Goal: Information Seeking & Learning: Find specific fact

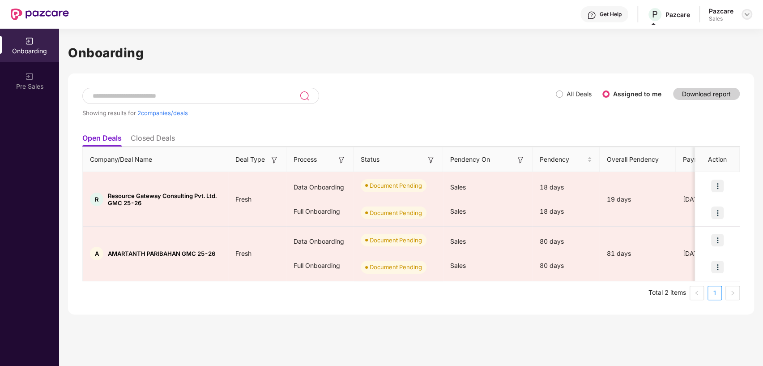
click at [747, 12] on img at bounding box center [746, 14] width 7 height 7
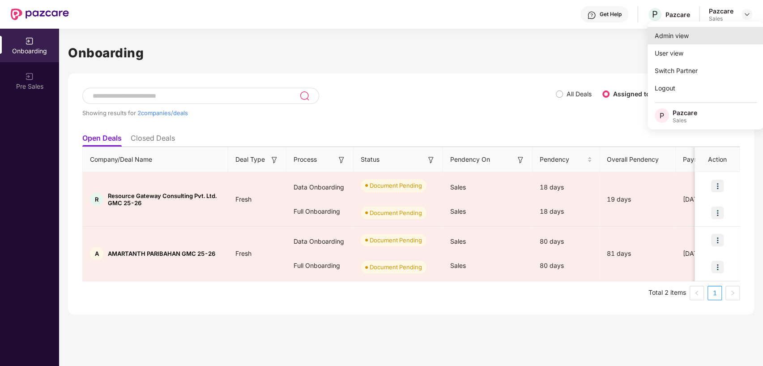
click at [675, 35] on div "Admin view" at bounding box center [706, 35] width 116 height 17
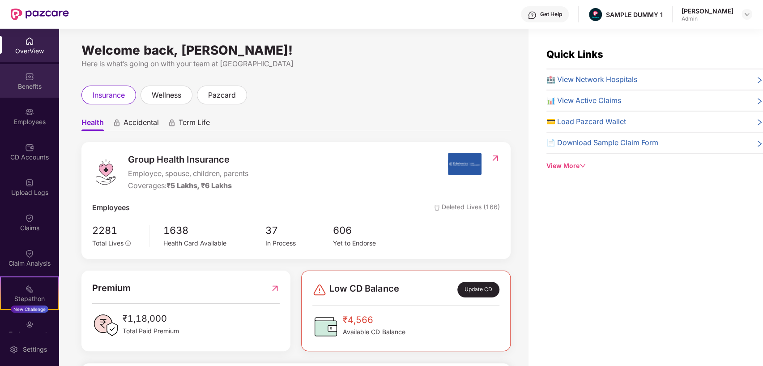
click at [32, 84] on div "Benefits" at bounding box center [29, 86] width 59 height 9
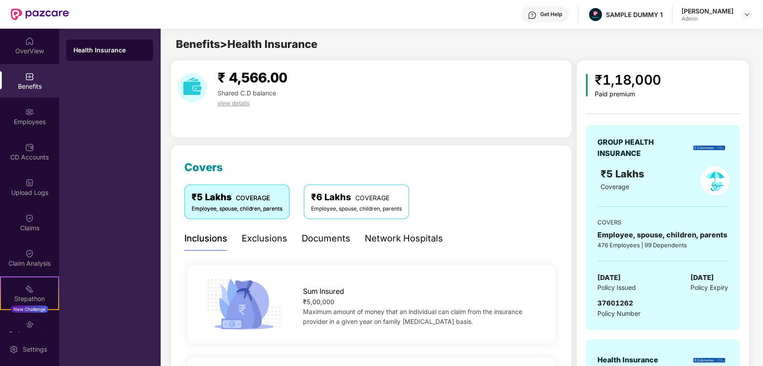
click at [376, 236] on div "Network Hospitals" at bounding box center [404, 238] width 78 height 14
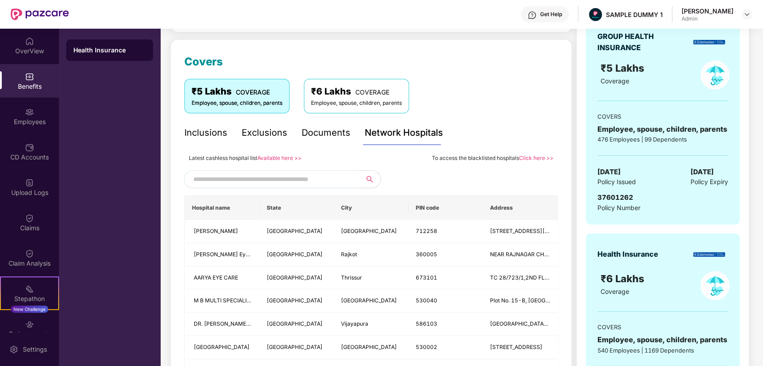
scroll to position [120, 0]
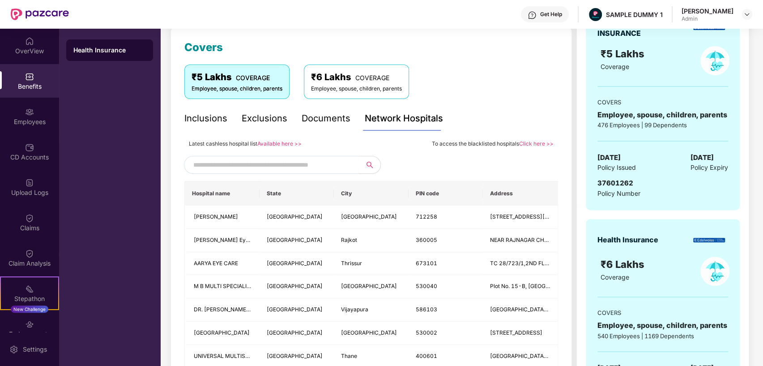
click at [303, 164] on input "text" at bounding box center [269, 164] width 153 height 13
type input "*"
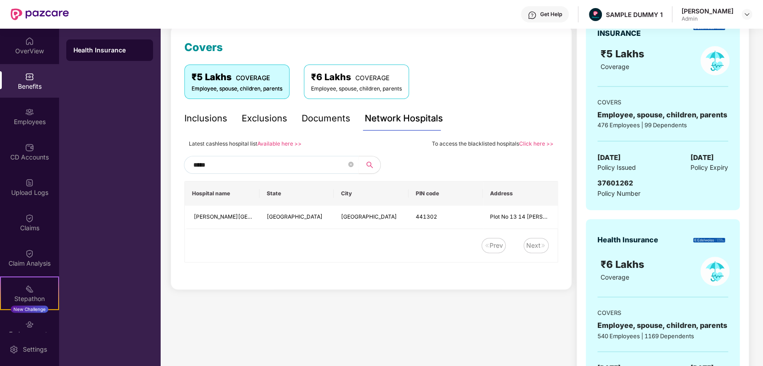
type input "******"
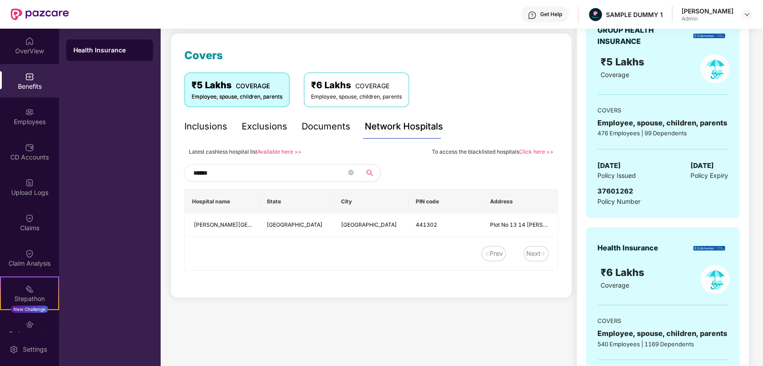
scroll to position [122, 0]
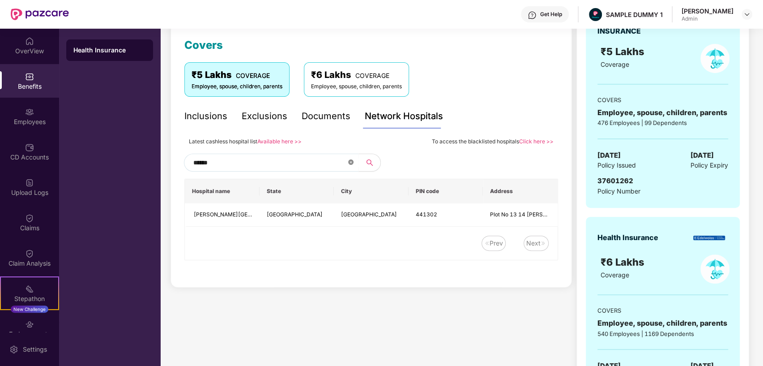
click at [351, 160] on icon "close-circle" at bounding box center [350, 161] width 5 height 5
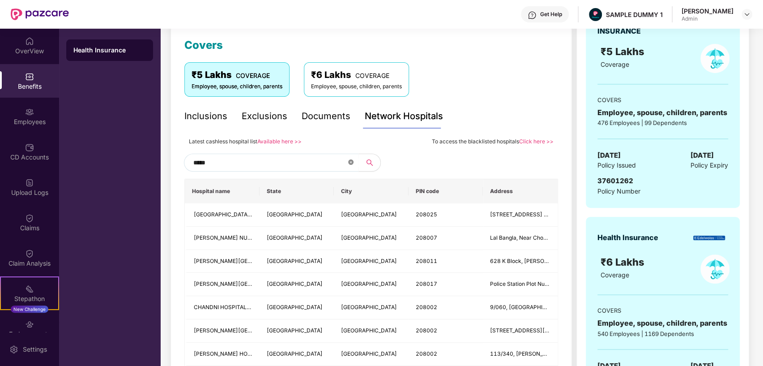
type input "******"
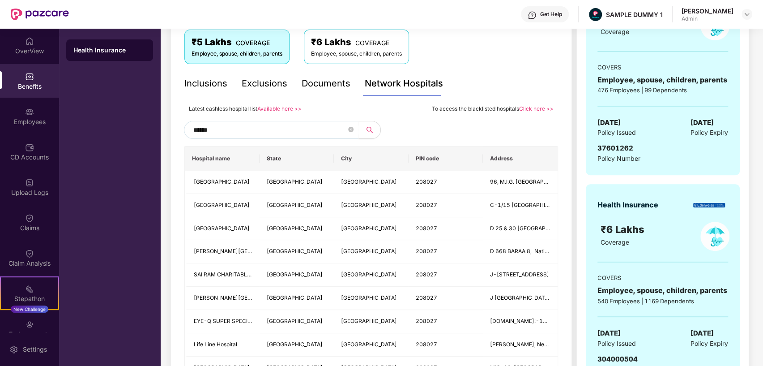
scroll to position [154, 0]
click at [349, 128] on icon "close-circle" at bounding box center [350, 130] width 5 height 5
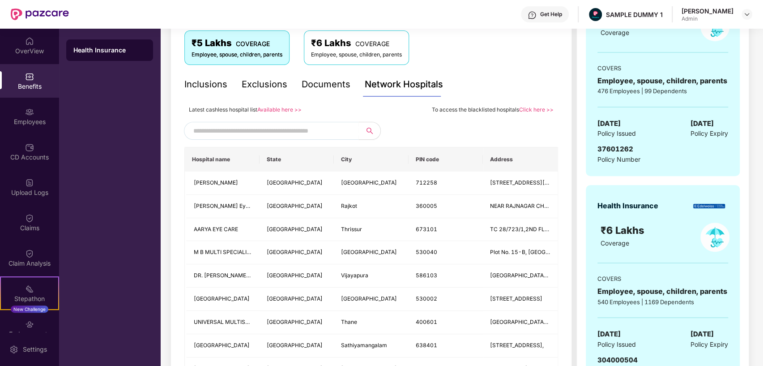
click at [332, 128] on input "text" at bounding box center [269, 130] width 153 height 13
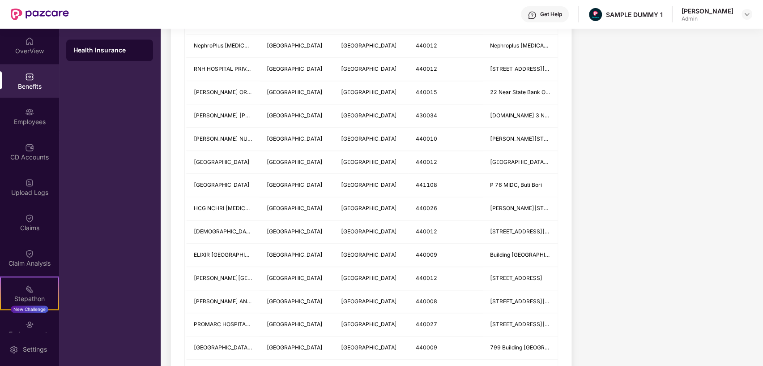
scroll to position [784, 0]
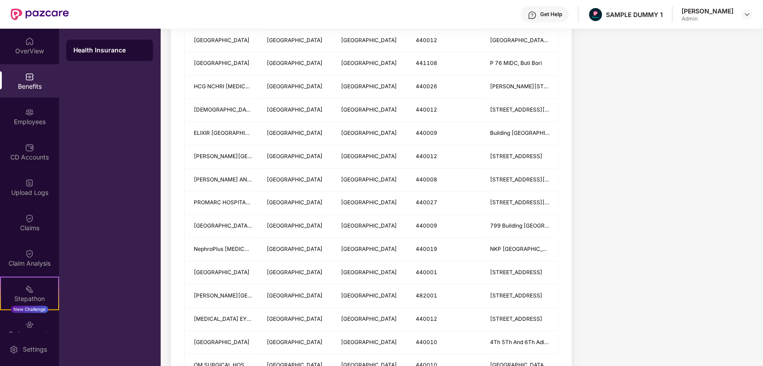
type input "******"
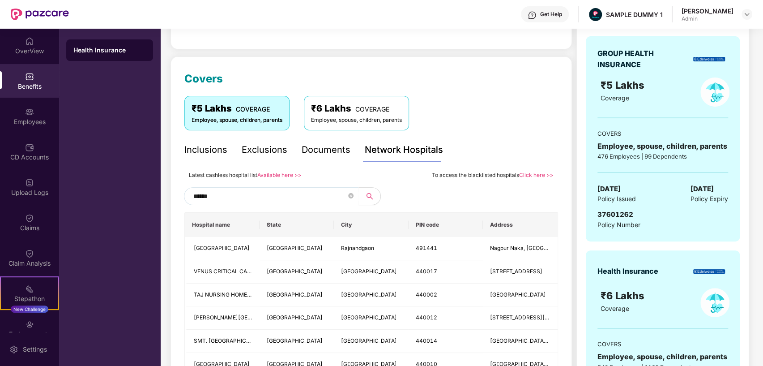
scroll to position [88, 0]
click at [349, 195] on icon "close-circle" at bounding box center [350, 196] width 5 height 5
